Goal: Ask a question: Ask a question

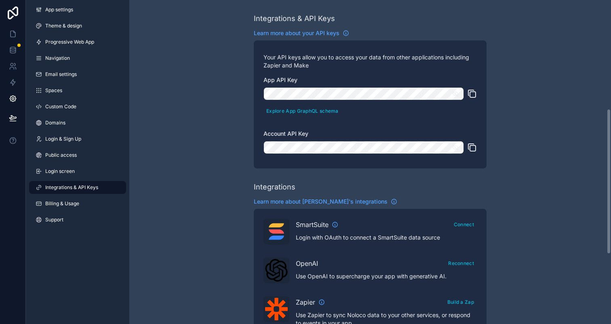
scroll to position [242, 0]
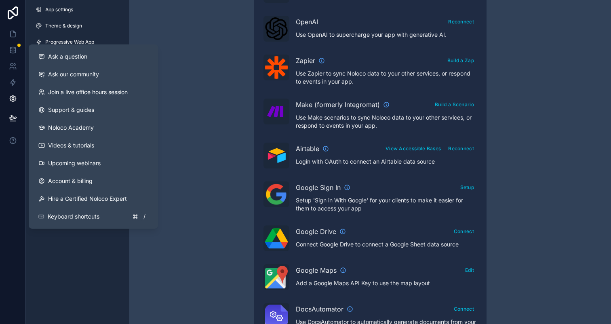
click at [106, 57] on div "Ask a question" at bounding box center [93, 57] width 110 height 8
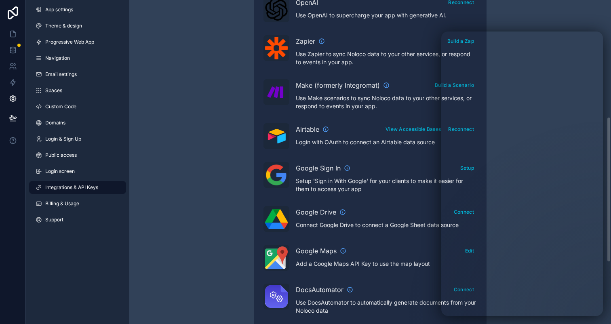
scroll to position [263, 0]
